Goal: Navigation & Orientation: Go to known website

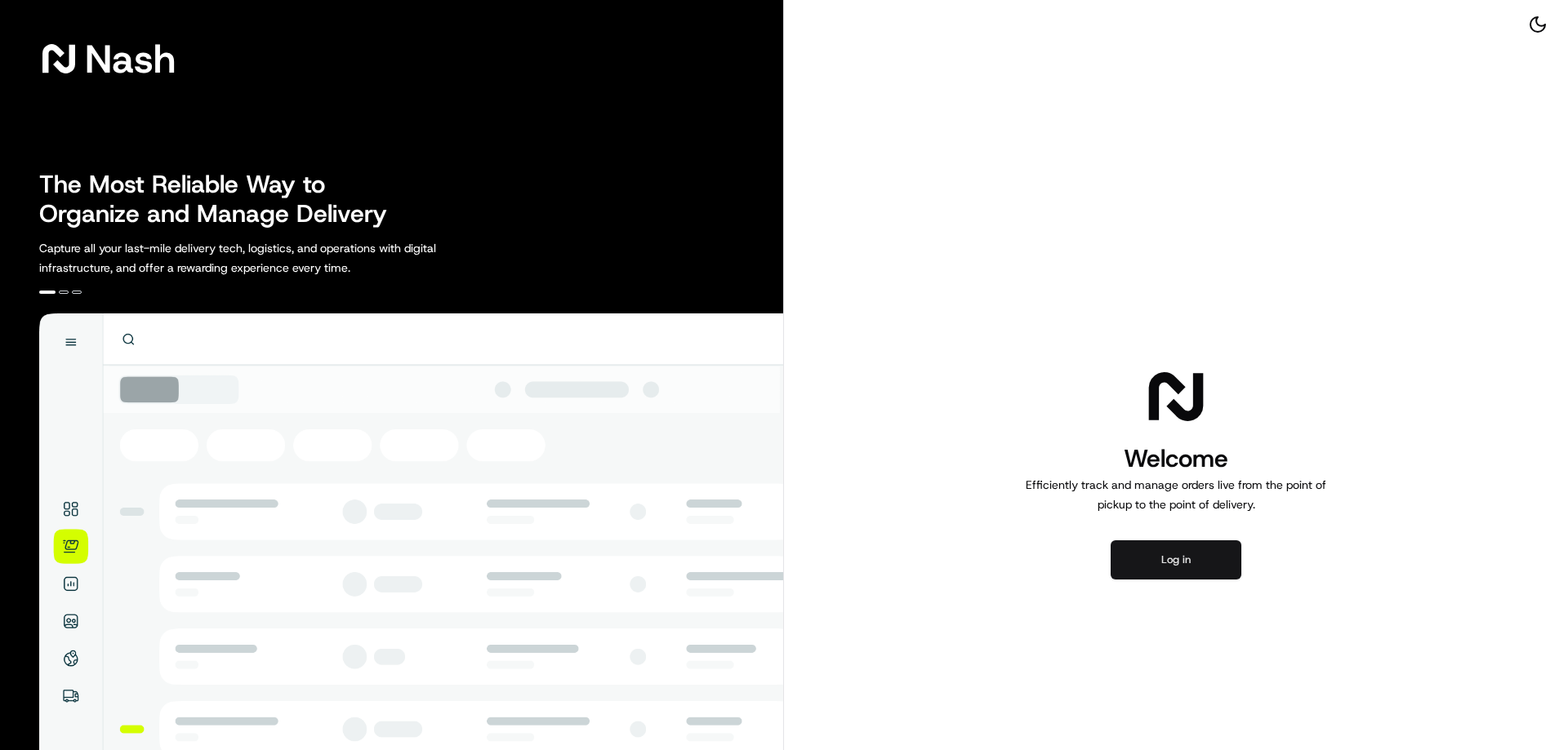
click at [1209, 561] on button "Log in" at bounding box center [1176, 560] width 131 height 39
